Goal: Information Seeking & Learning: Learn about a topic

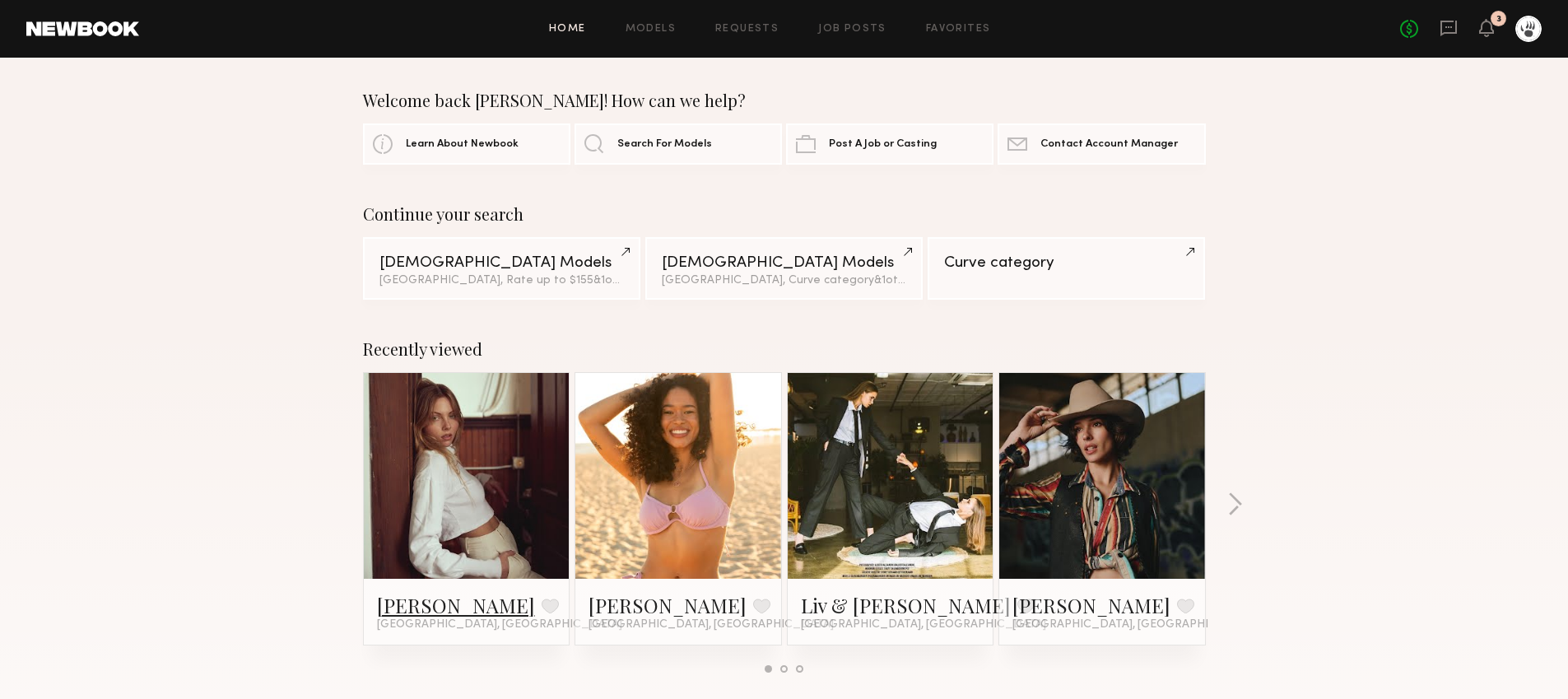
click at [412, 597] on link "[PERSON_NAME]" at bounding box center [456, 605] width 158 height 26
click at [1237, 498] on button "button" at bounding box center [1234, 505] width 16 height 27
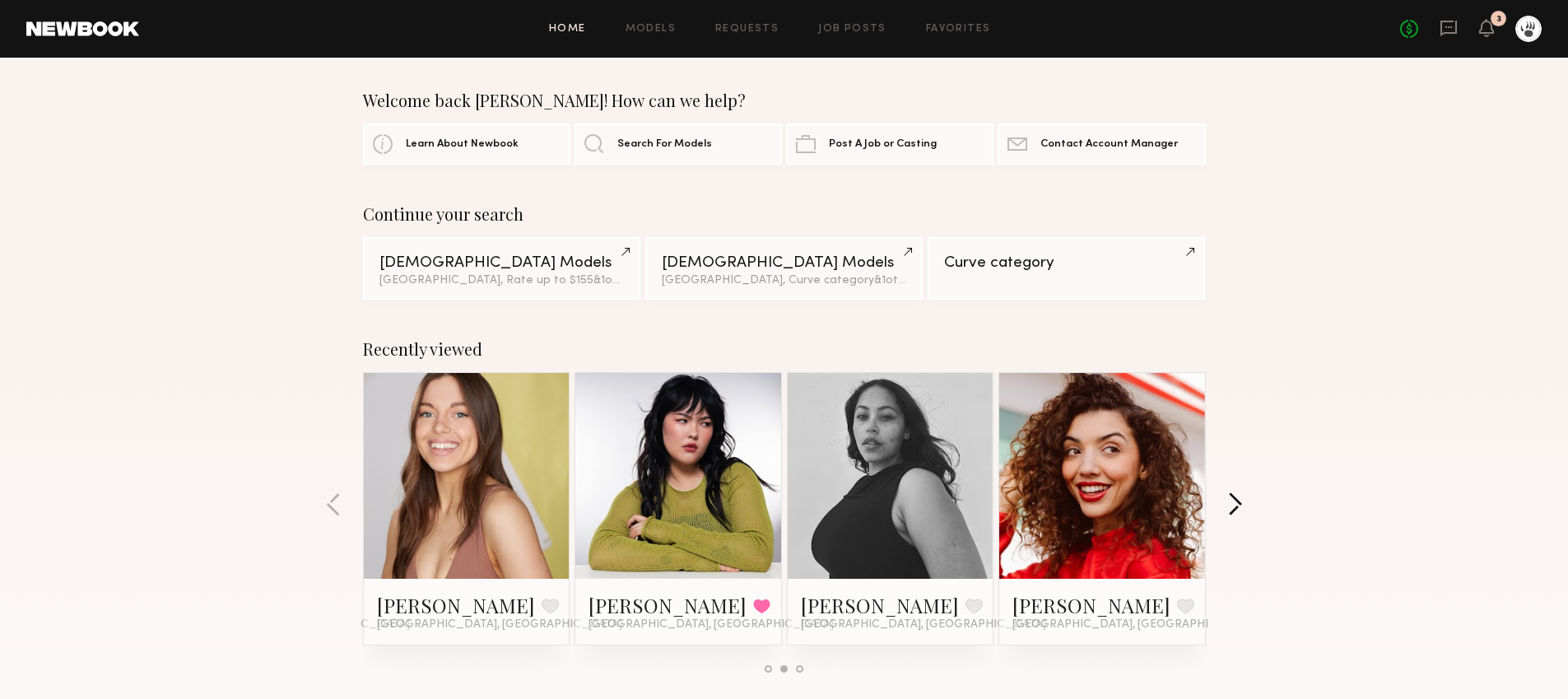
click at [1234, 501] on button "button" at bounding box center [1234, 505] width 16 height 27
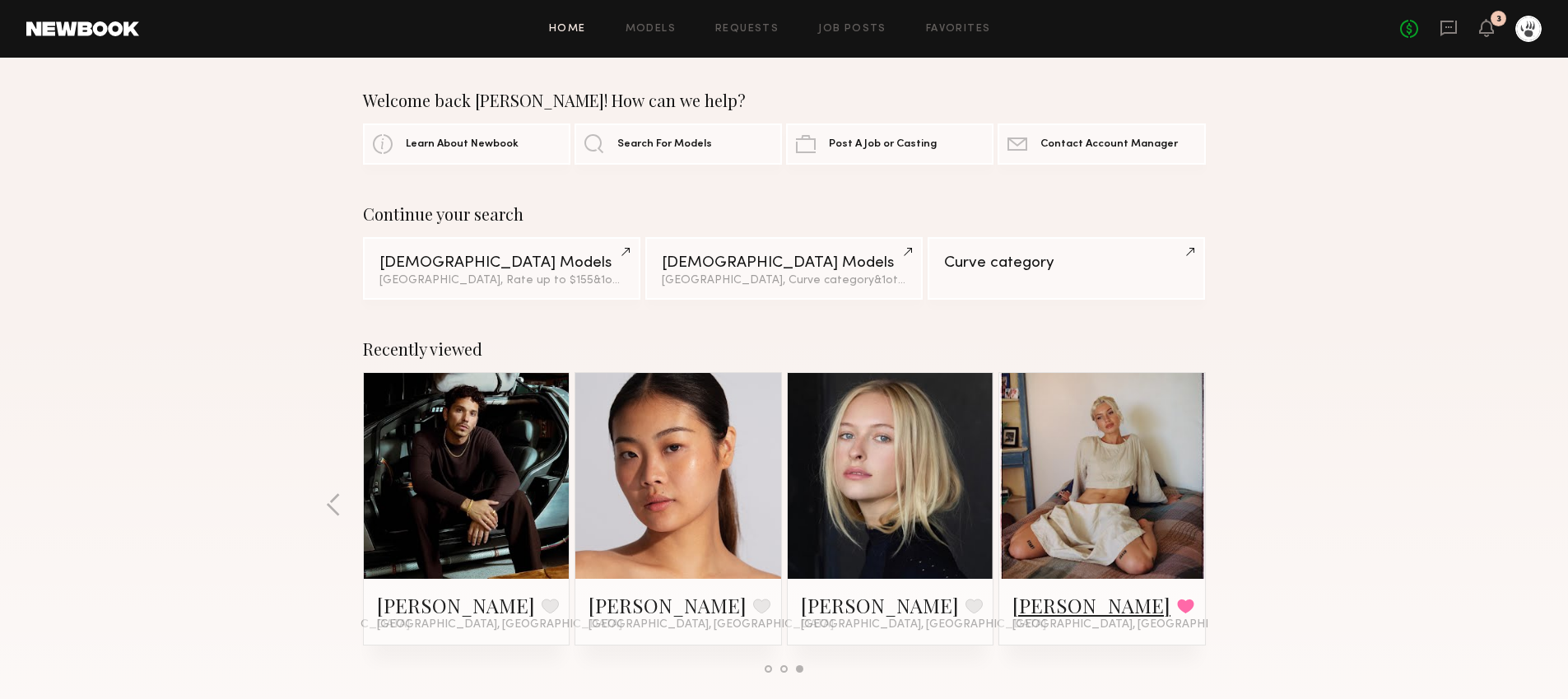
click at [1046, 602] on link "[PERSON_NAME]" at bounding box center [1092, 605] width 158 height 26
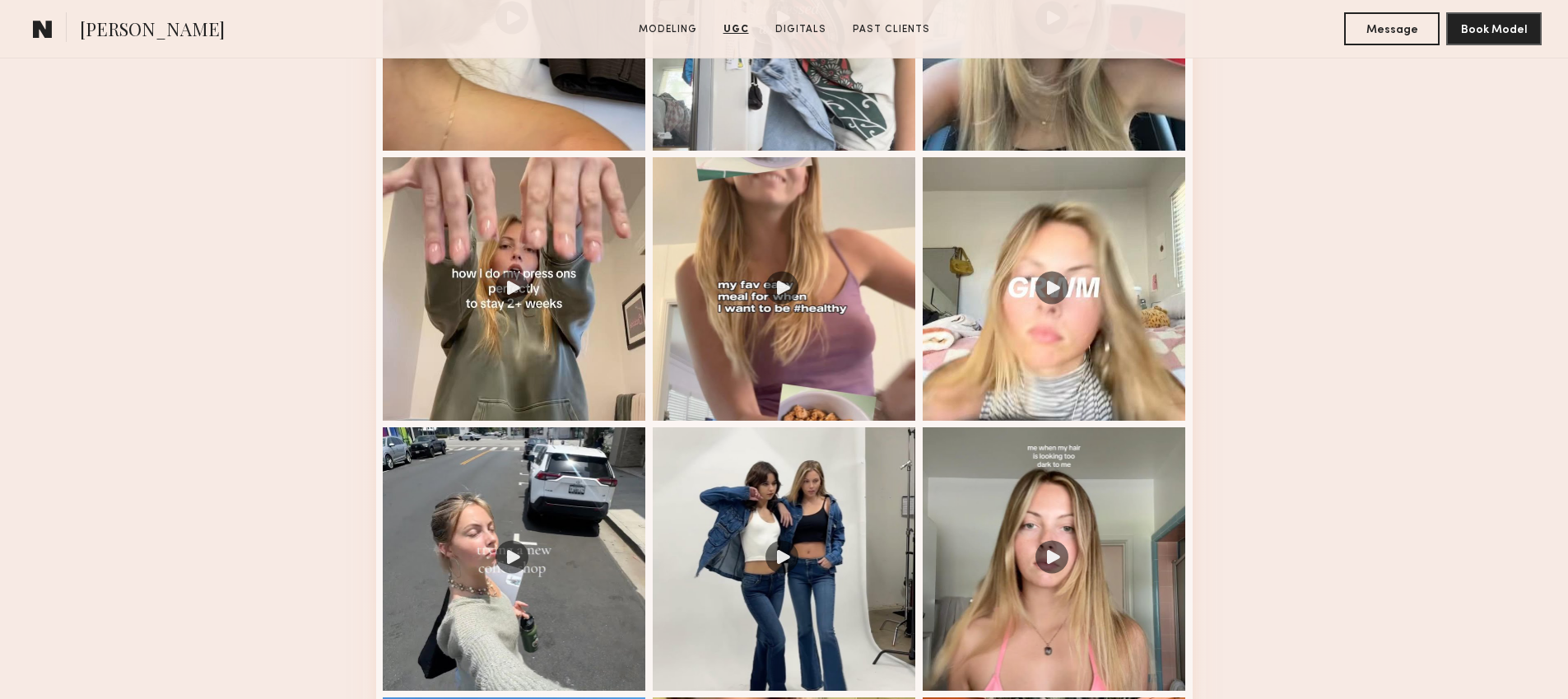
scroll to position [1657, 0]
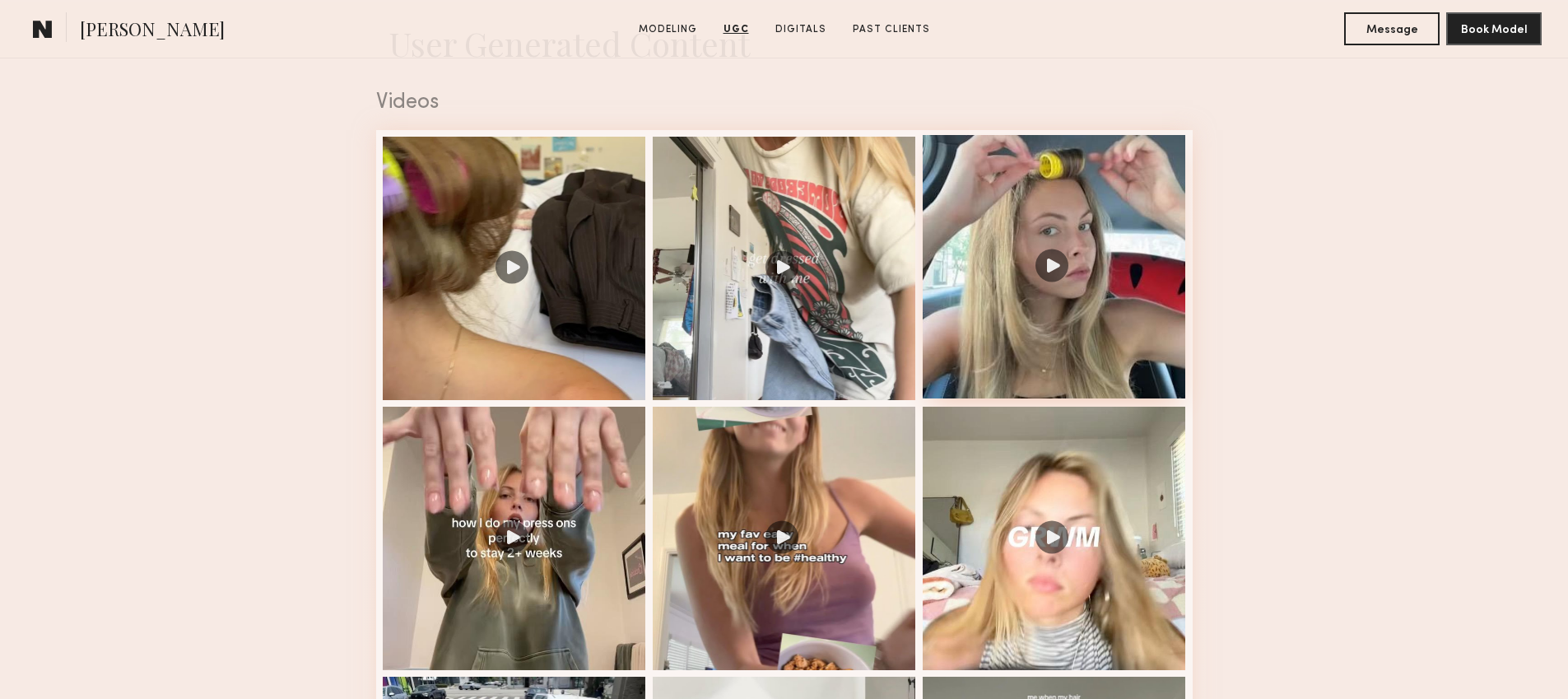
click at [1047, 269] on div at bounding box center [1054, 267] width 263 height 263
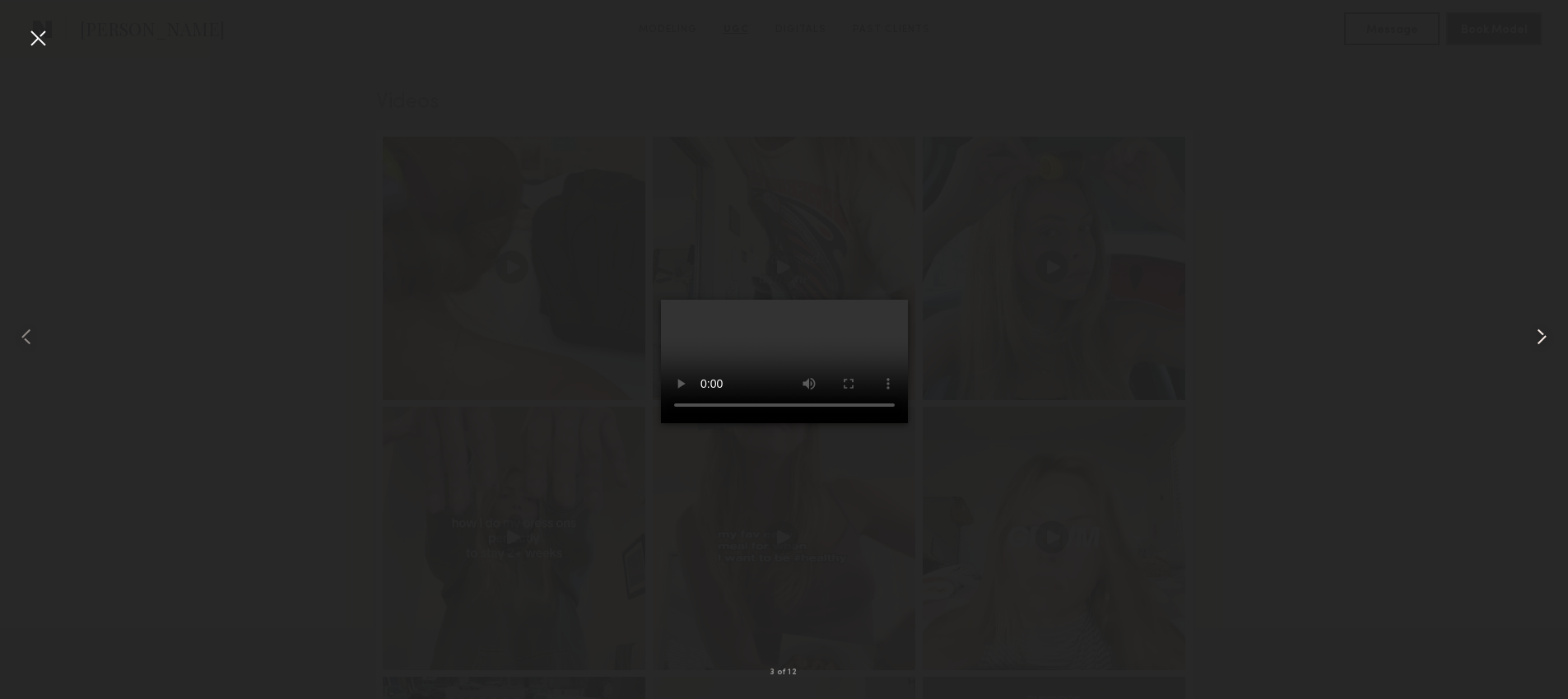
click at [1527, 333] on div at bounding box center [1536, 336] width 63 height 620
click at [1538, 343] on common-icon at bounding box center [1542, 336] width 26 height 26
click at [1523, 342] on div at bounding box center [1536, 336] width 63 height 620
click at [1547, 343] on common-icon at bounding box center [1542, 336] width 26 height 26
click at [1541, 342] on common-icon at bounding box center [1542, 336] width 26 height 26
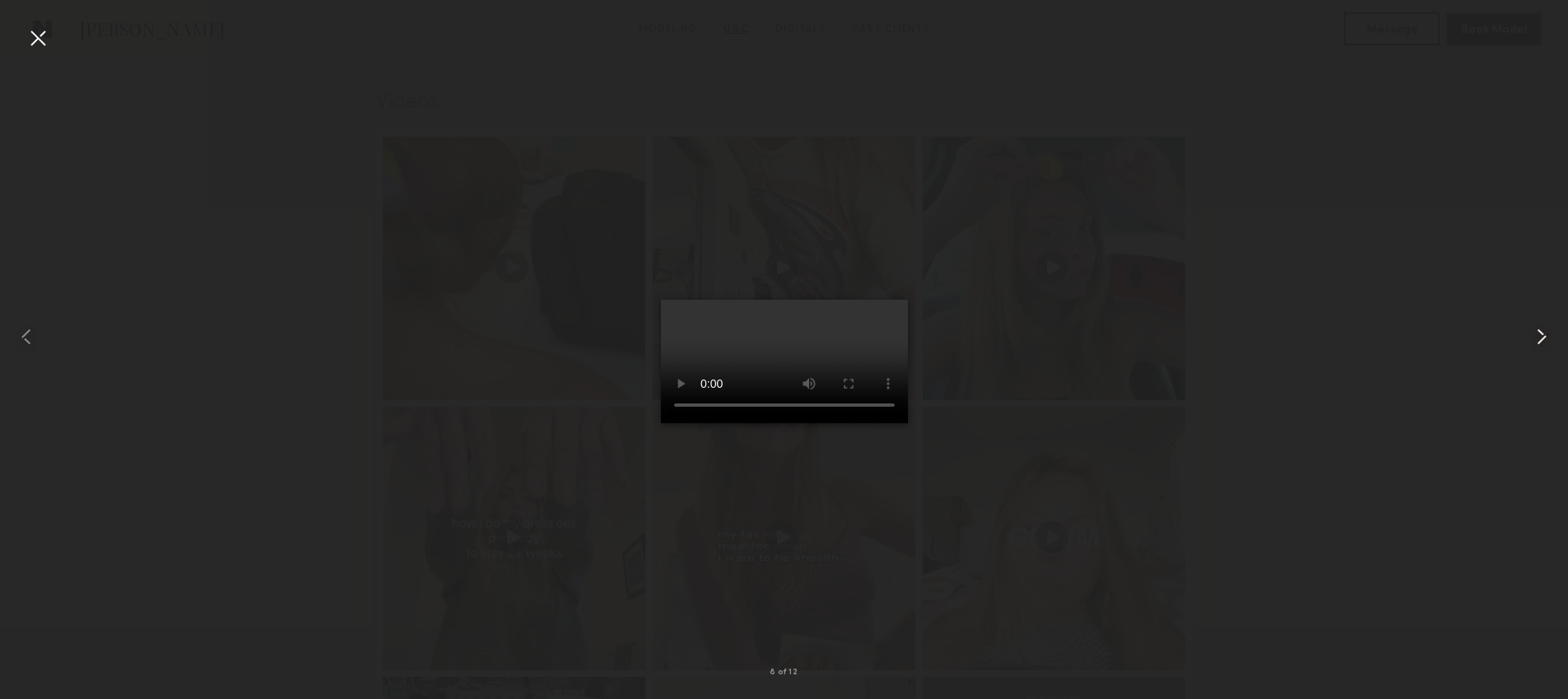
click at [1545, 338] on common-icon at bounding box center [1542, 336] width 26 height 26
click at [1379, 302] on div at bounding box center [784, 336] width 1568 height 620
click at [1544, 341] on common-icon at bounding box center [1542, 336] width 26 height 26
click at [1542, 342] on common-icon at bounding box center [1542, 336] width 26 height 26
click at [1386, 374] on div at bounding box center [784, 336] width 1568 height 620
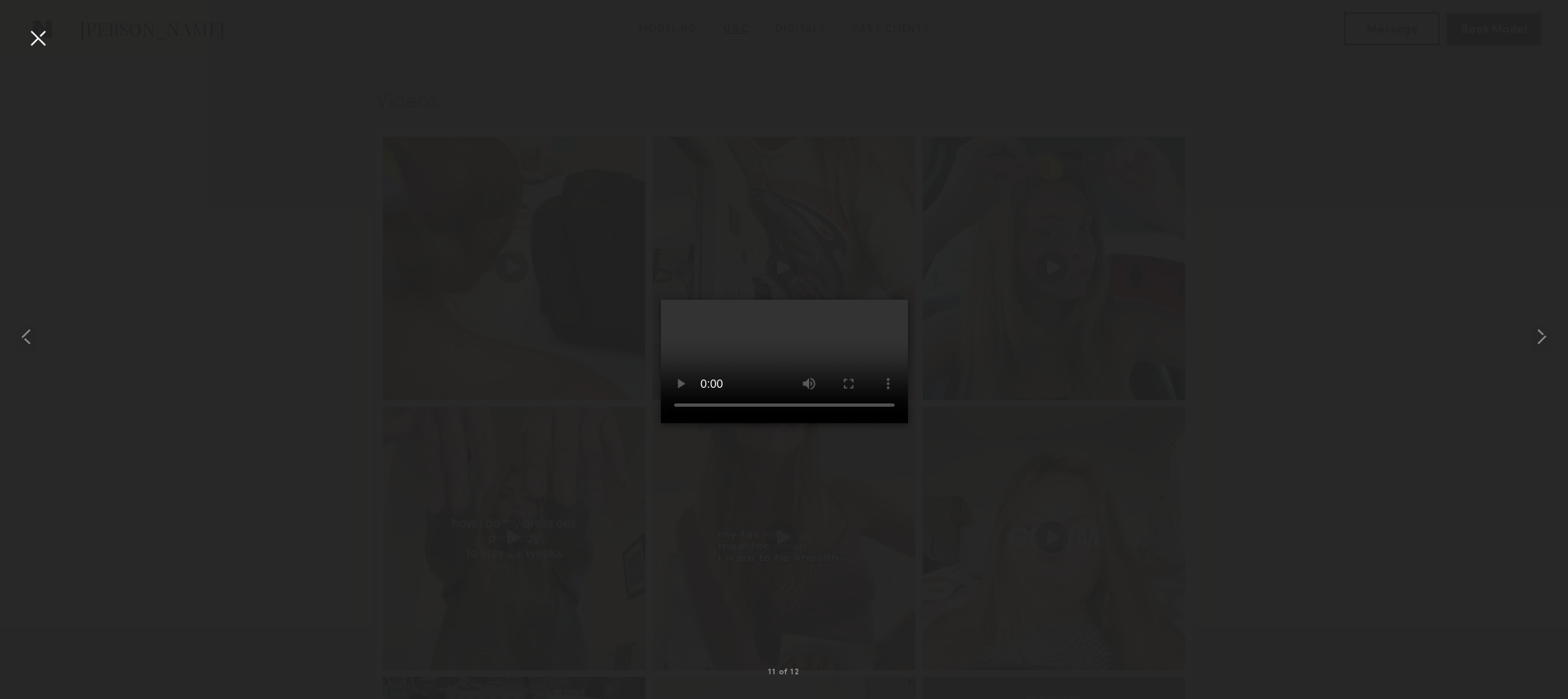
drag, startPoint x: 1386, startPoint y: 374, endPoint x: 1377, endPoint y: 375, distance: 9.1
click at [1386, 374] on div at bounding box center [784, 336] width 1568 height 620
